Goal: Information Seeking & Learning: Find specific fact

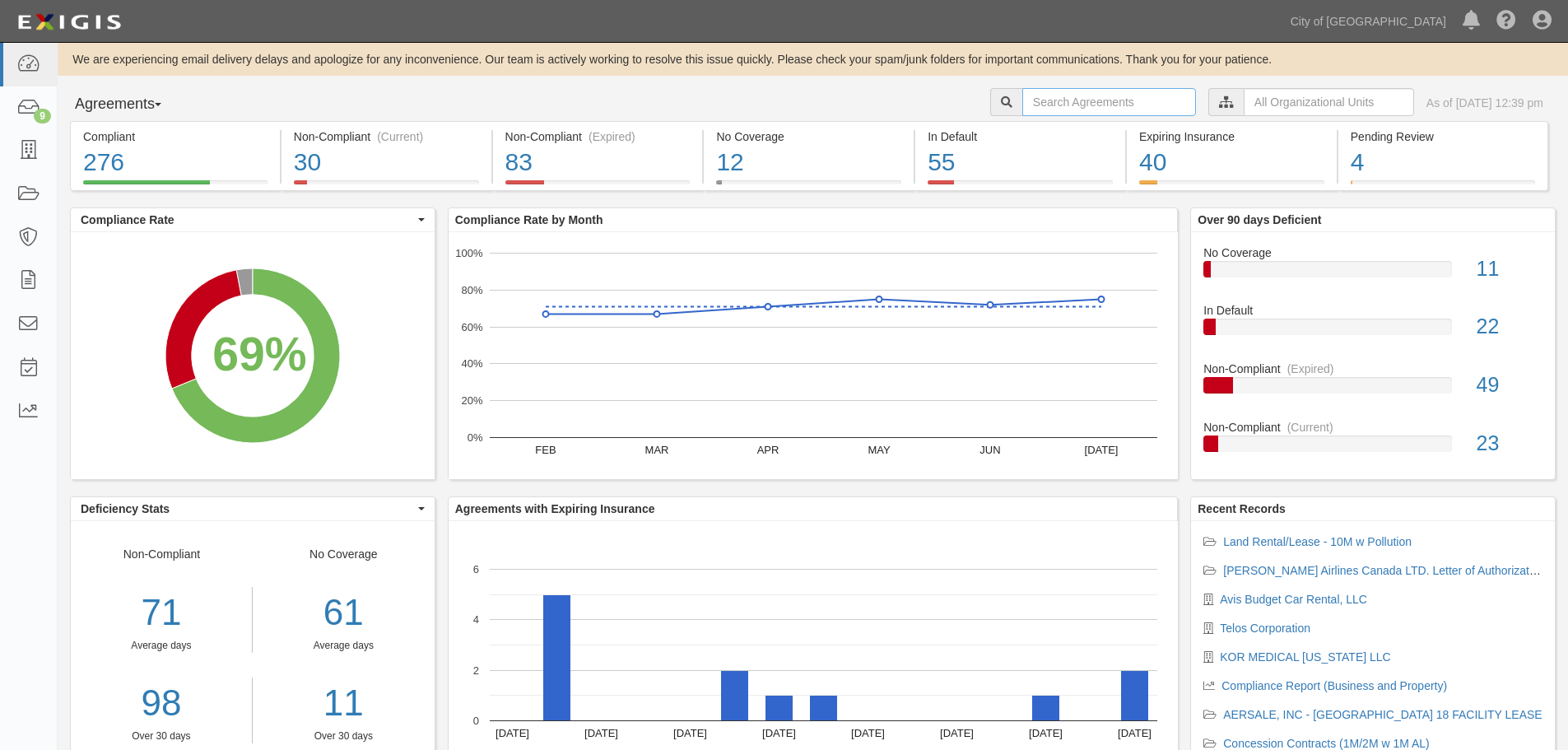
click at [1096, 104] on input "text" at bounding box center [1109, 102] width 174 height 28
drag, startPoint x: 1068, startPoint y: 103, endPoint x: 1011, endPoint y: 102, distance: 57.0
click at [1022, 102] on input "wfs" at bounding box center [1109, 102] width 174 height 28
type input "worldwide"
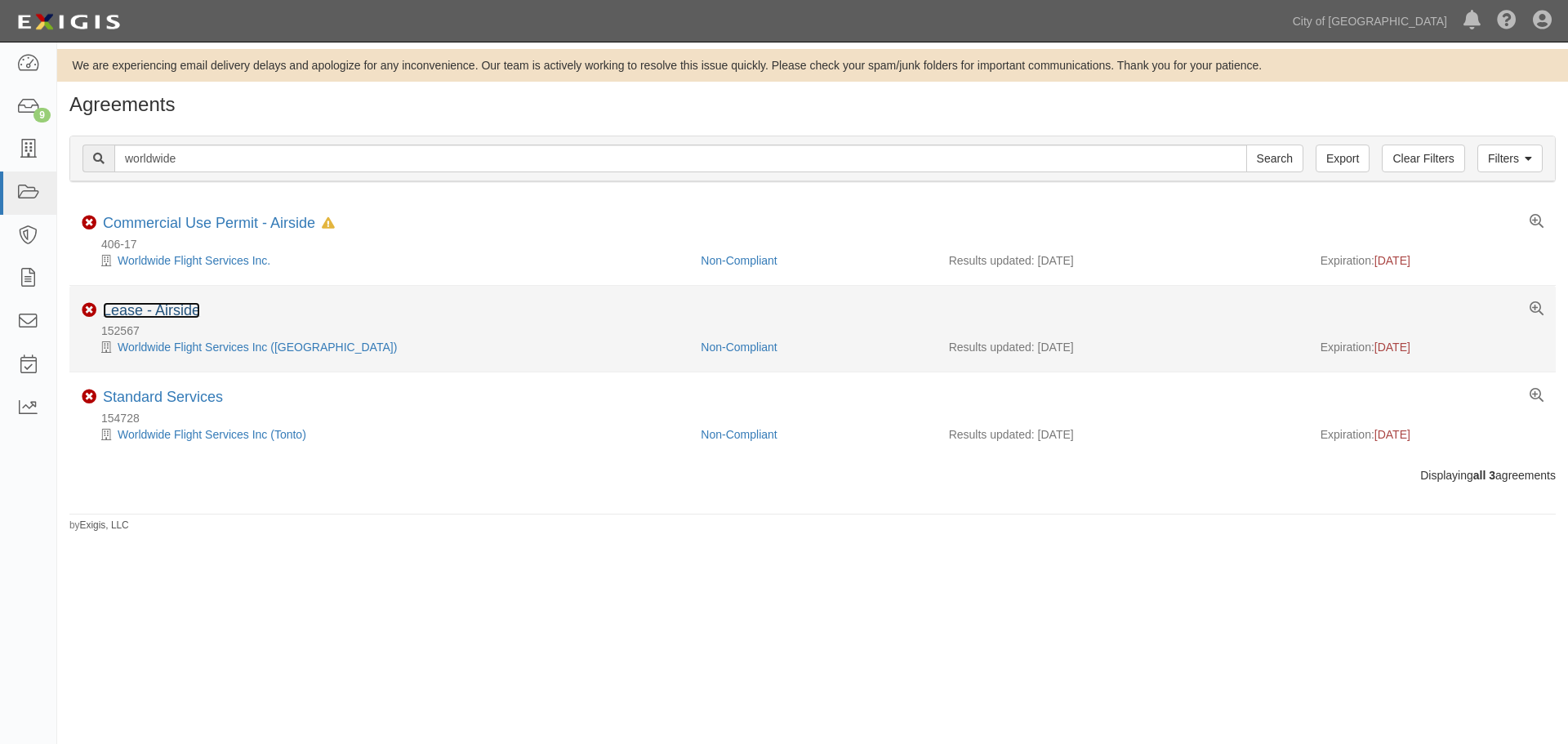
click at [196, 305] on link "Lease - Airside" at bounding box center [151, 311] width 97 height 16
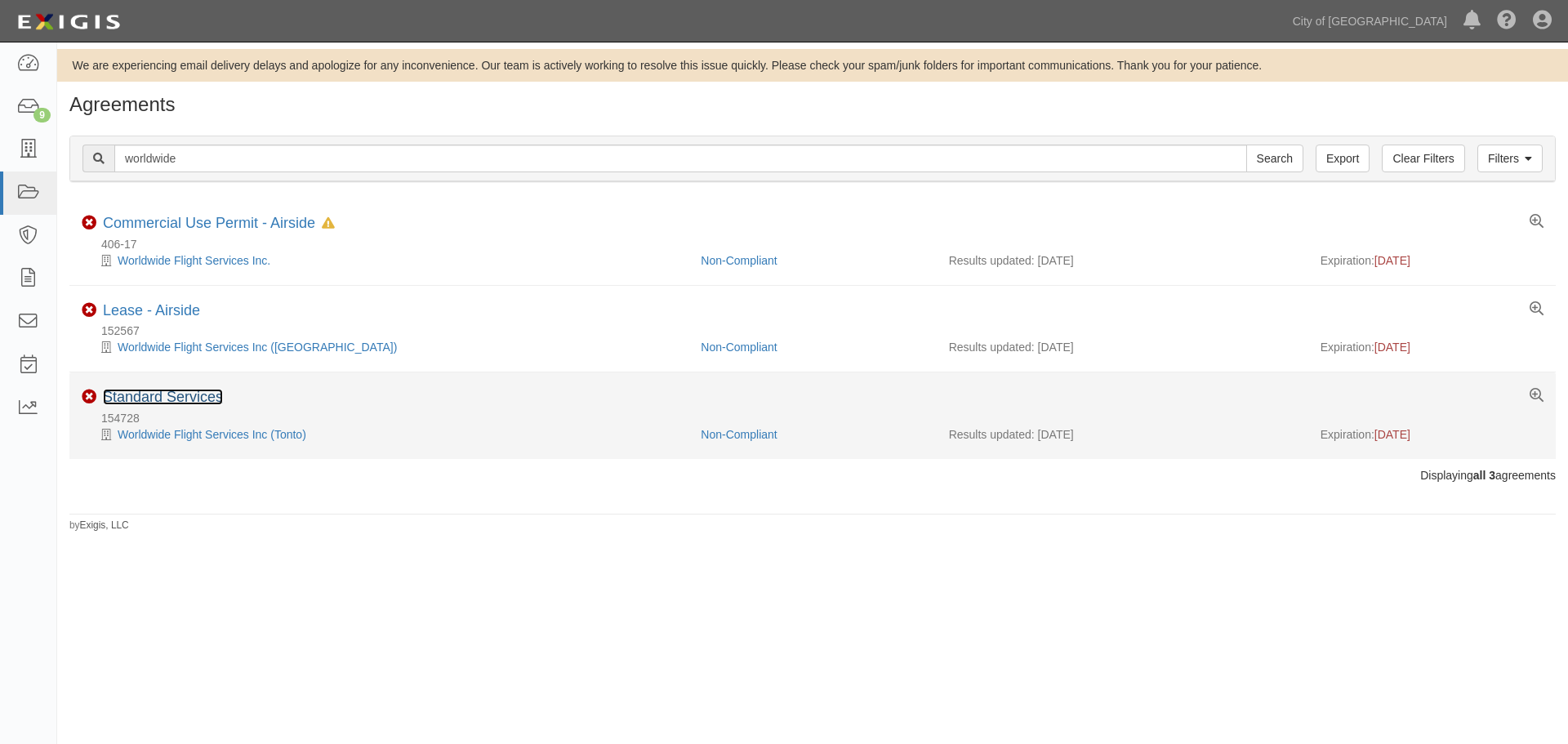
click at [155, 392] on link "Standard Services" at bounding box center [163, 397] width 120 height 16
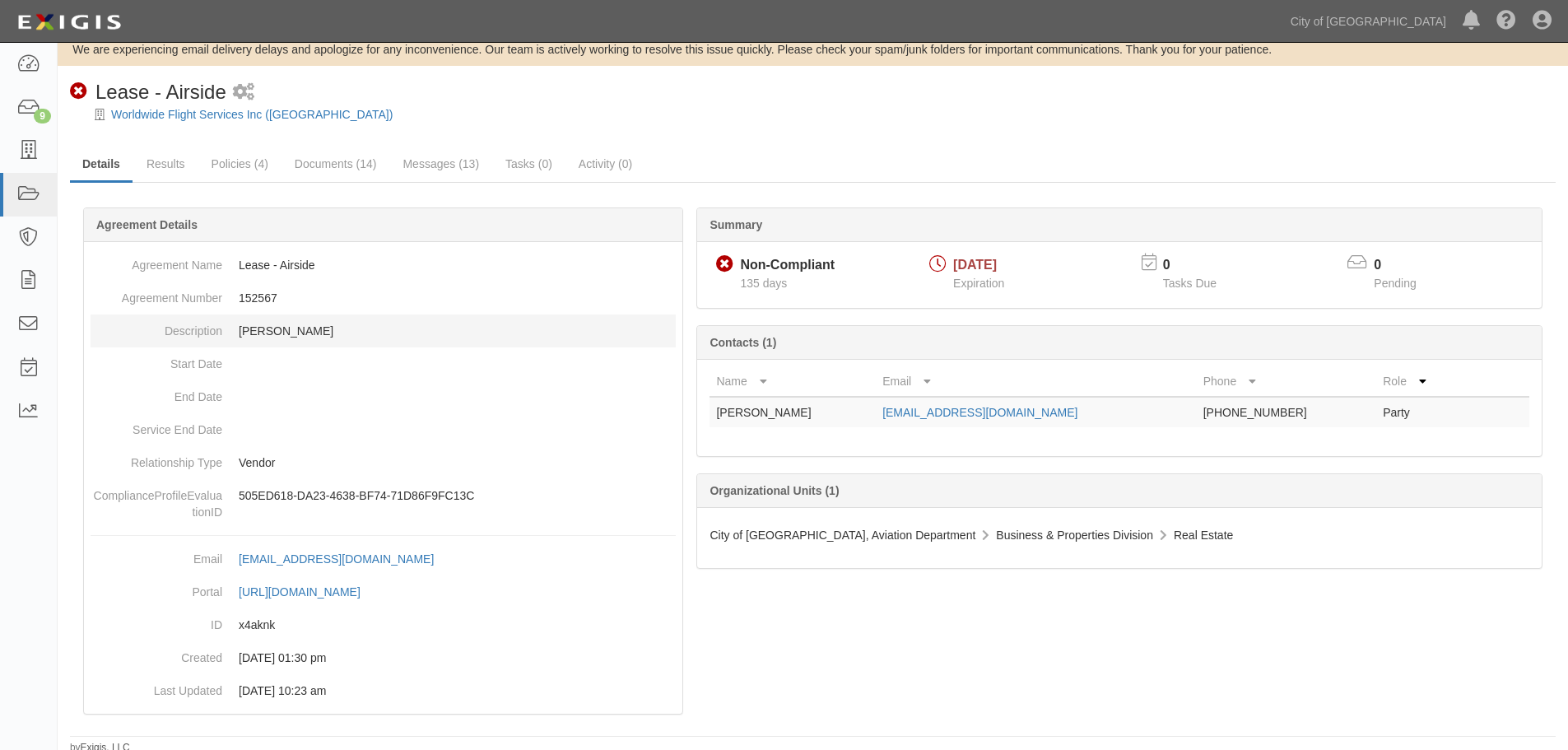
scroll to position [21, 0]
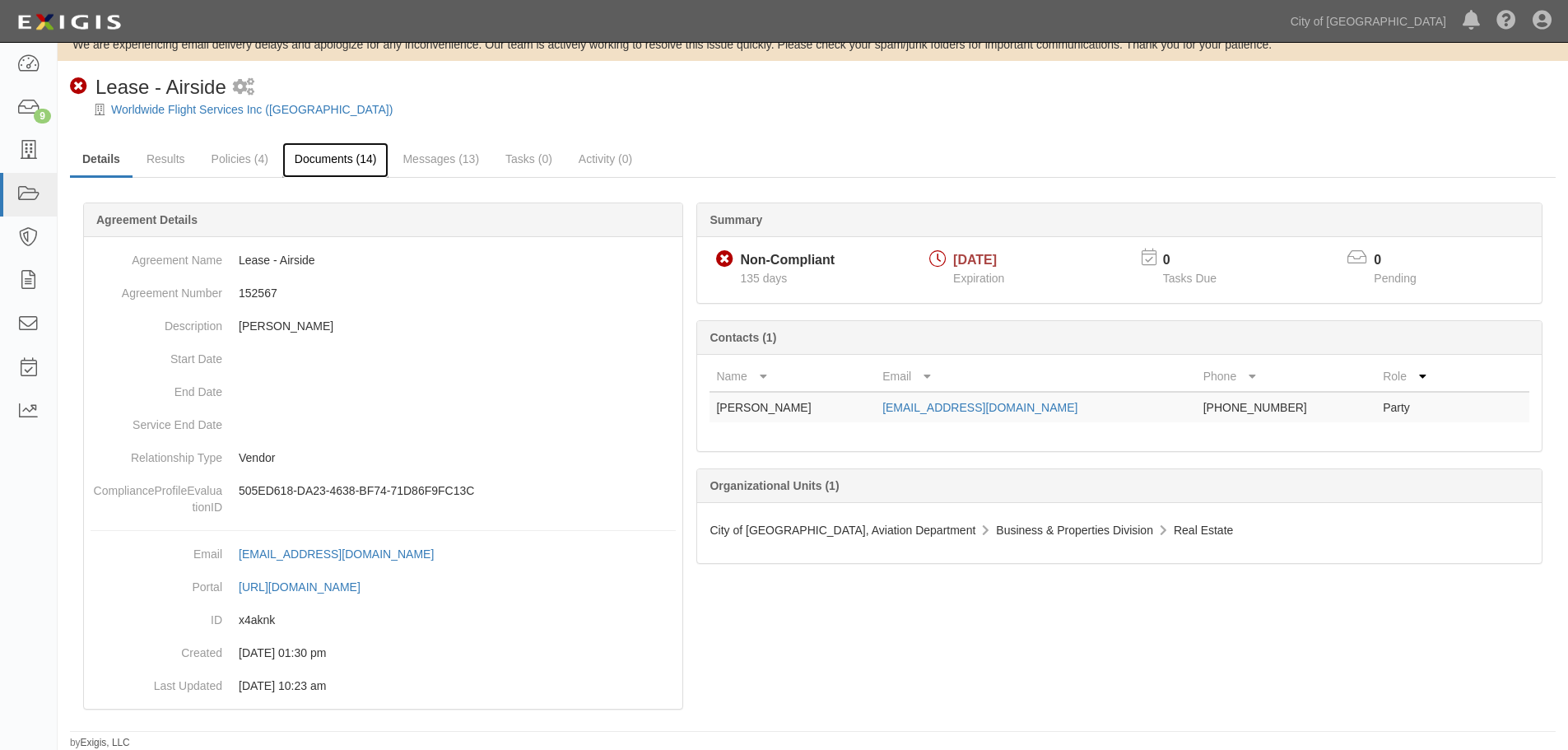
click at [348, 168] on link "Documents (14)" at bounding box center [335, 160] width 107 height 36
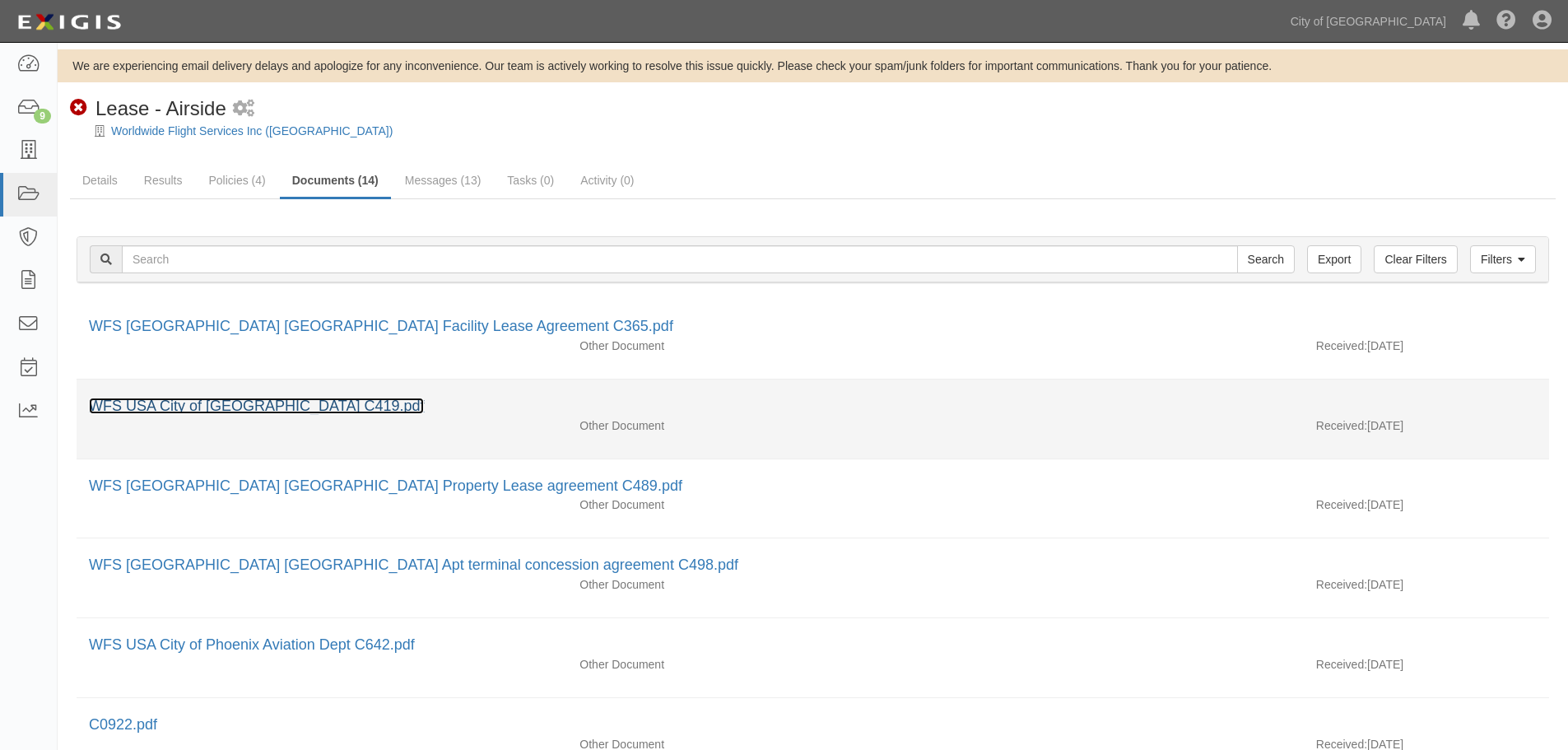
click at [266, 411] on link "WFS USA City of [GEOGRAPHIC_DATA] C419.pdf" at bounding box center [256, 406] width 335 height 16
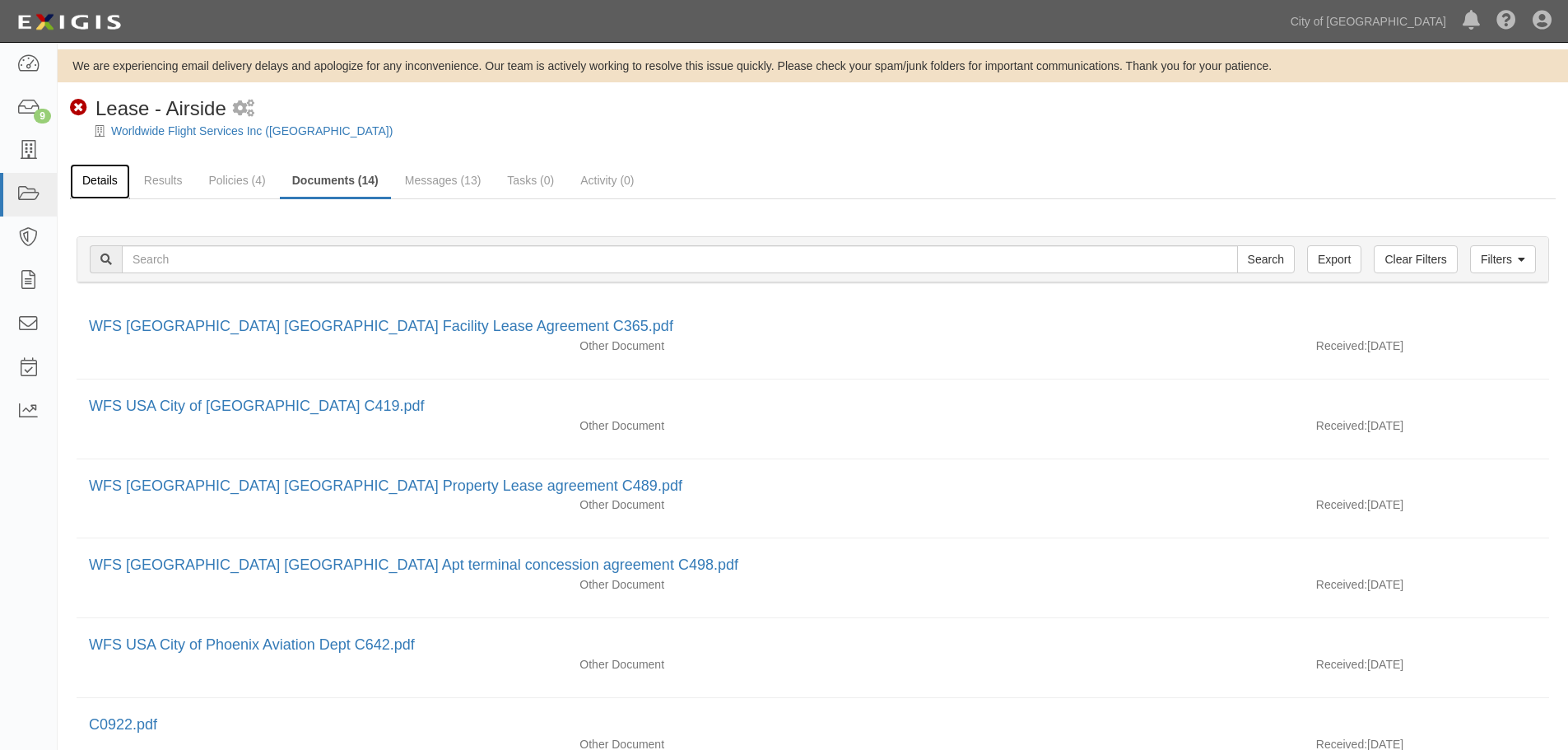
click at [101, 176] on link "Details" at bounding box center [100, 181] width 60 height 36
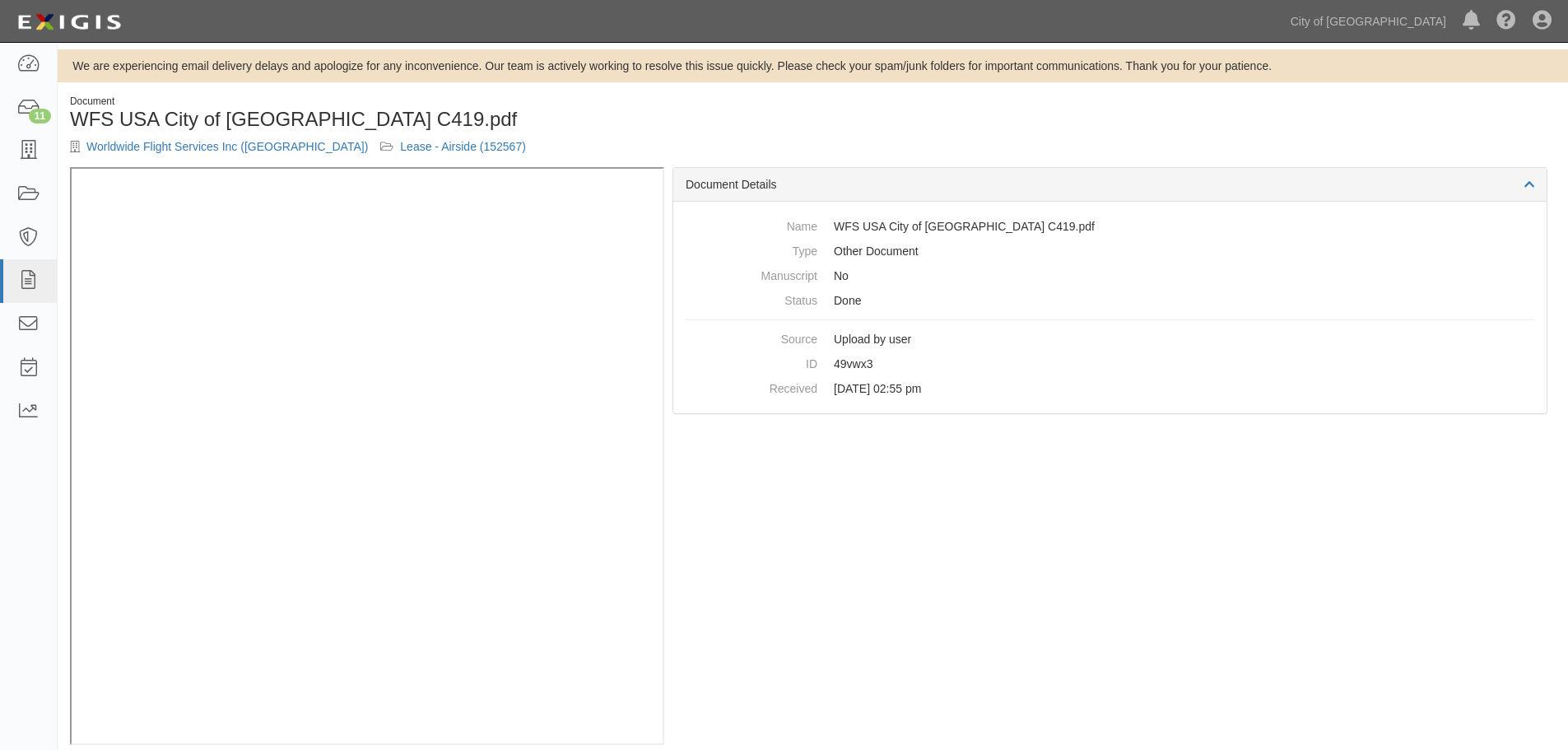
scroll to position [19, 0]
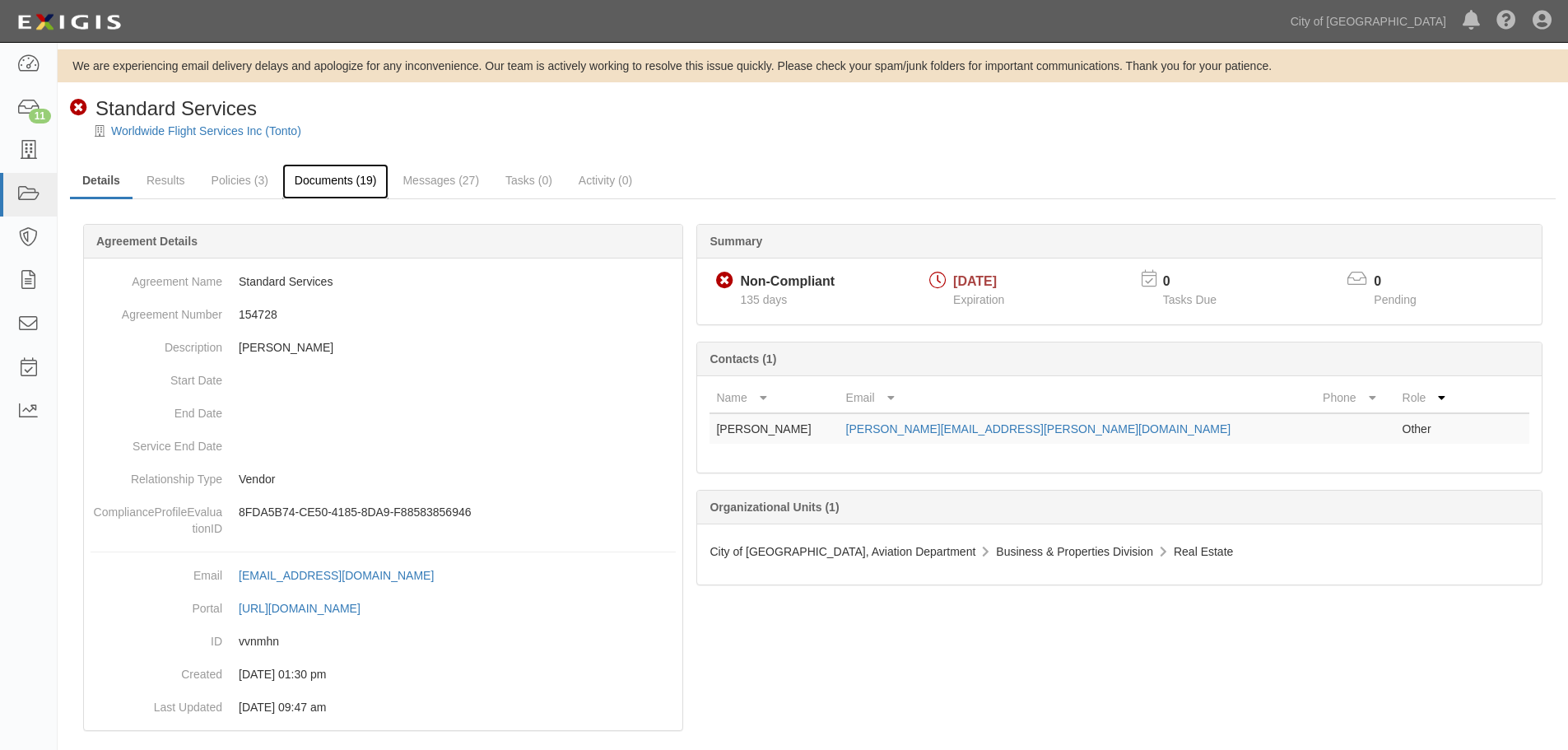
click at [320, 178] on link "Documents (19)" at bounding box center [335, 181] width 107 height 36
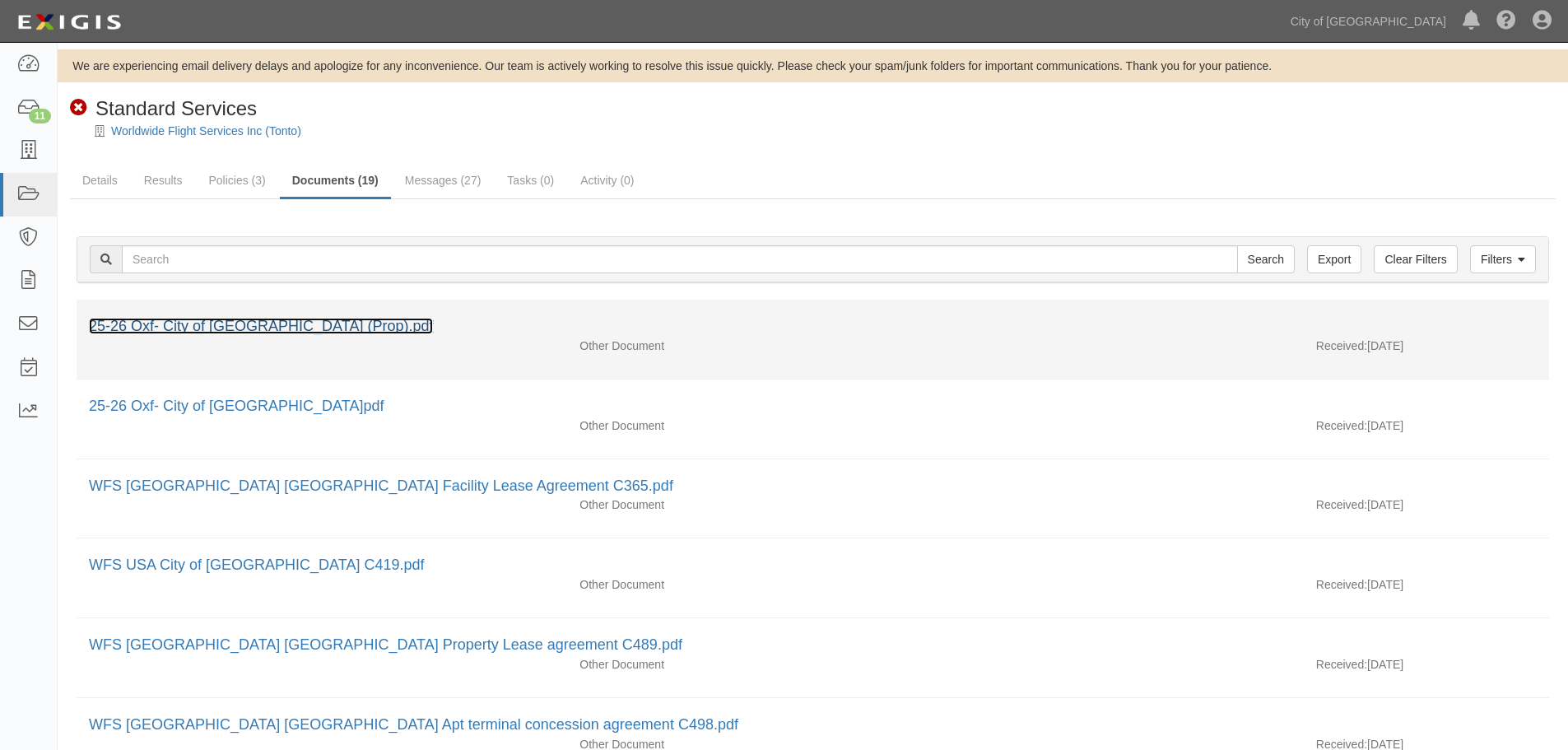
click at [219, 331] on link "25-26 Oxf- City of Phoenix (Prop).pdf" at bounding box center [261, 326] width 344 height 16
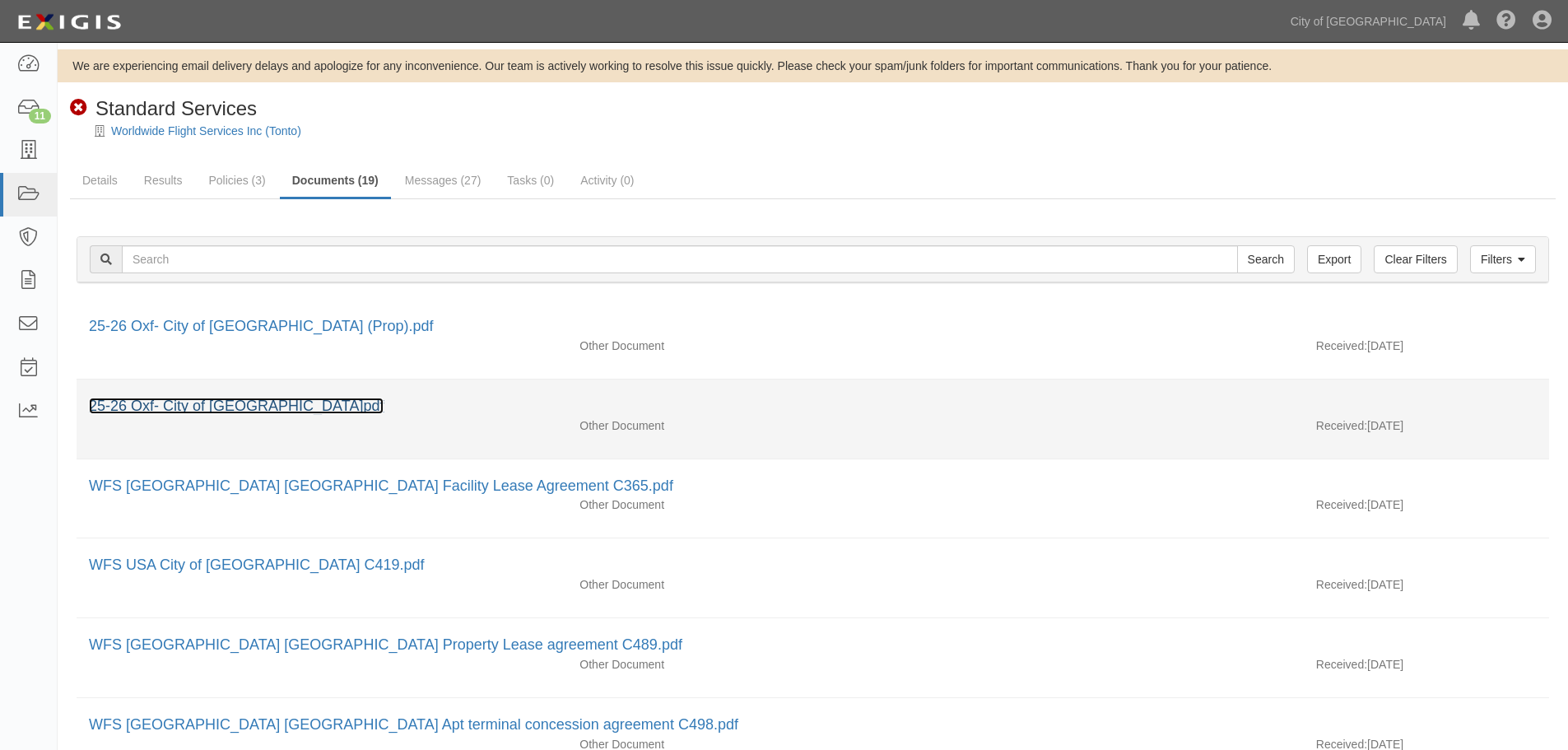
click at [170, 402] on link "25-26 Oxf- City of Phoenix.pdf" at bounding box center [236, 406] width 295 height 16
